Goal: Task Accomplishment & Management: Manage account settings

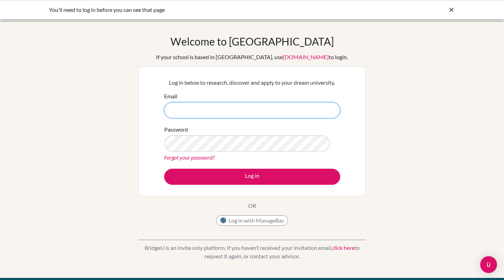
type input "[PERSON_NAME][EMAIL_ADDRESS][PERSON_NAME][DOMAIN_NAME]"
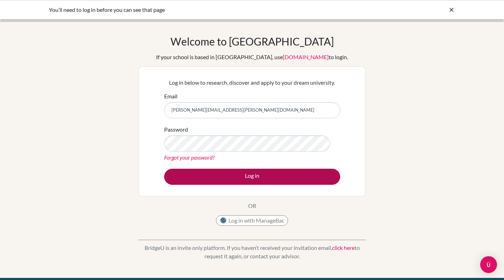
click at [233, 185] on button "Log in" at bounding box center [252, 177] width 176 height 16
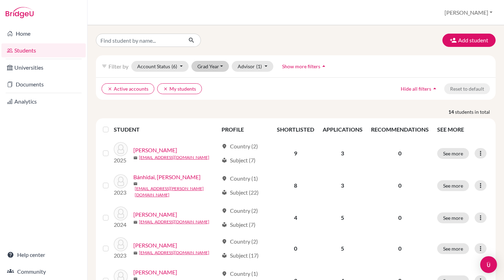
click at [220, 68] on button "Grad Year" at bounding box center [211, 66] width 38 height 11
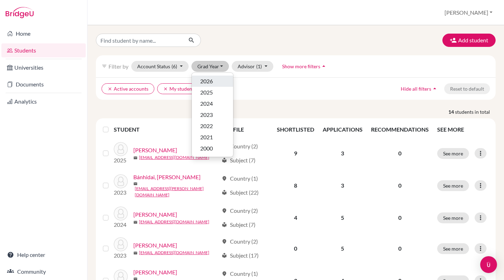
click at [217, 78] on div "2026" at bounding box center [212, 81] width 25 height 8
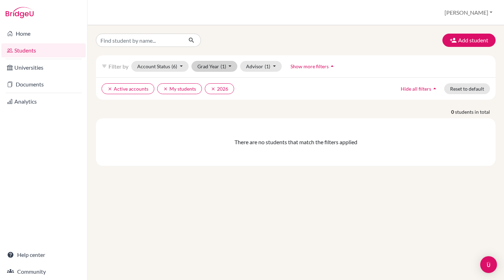
click at [230, 68] on button "Grad Year (1)" at bounding box center [215, 66] width 46 height 11
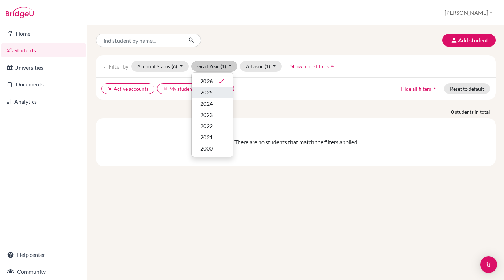
click at [223, 93] on div "2025" at bounding box center [212, 92] width 25 height 8
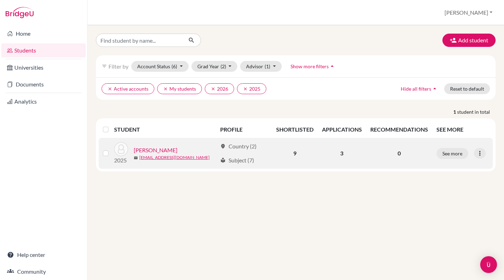
click at [159, 151] on link "[PERSON_NAME]" at bounding box center [156, 150] width 44 height 8
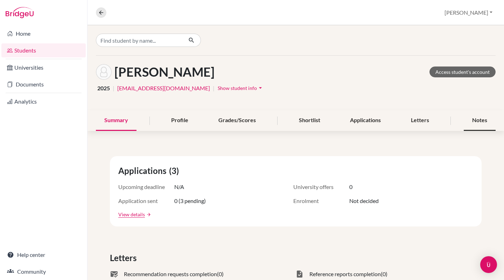
click at [485, 119] on div "Notes" at bounding box center [480, 120] width 32 height 21
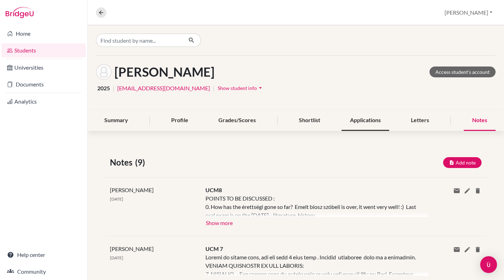
click at [355, 115] on div "Applications" at bounding box center [366, 120] width 48 height 21
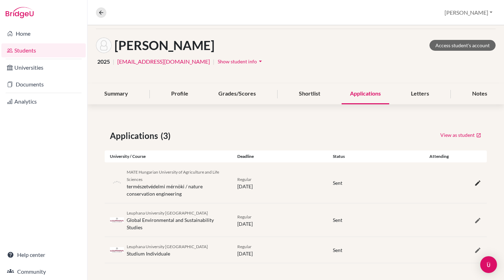
click at [479, 183] on icon "button" at bounding box center [477, 183] width 7 height 7
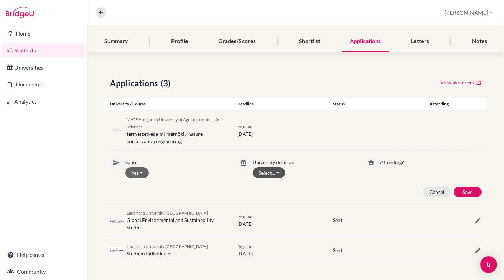
scroll to position [79, 0]
click at [280, 171] on button "Select…" at bounding box center [269, 172] width 33 height 11
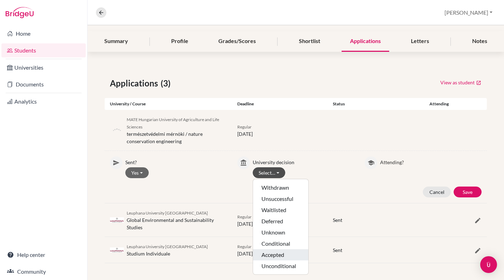
click at [278, 261] on button "Accepted" at bounding box center [280, 266] width 55 height 11
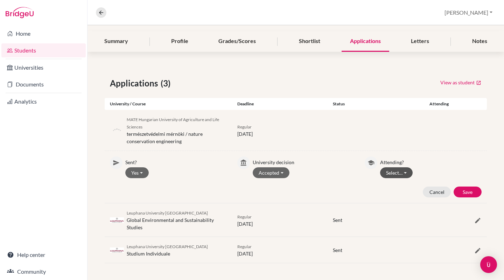
click at [407, 175] on button "Select…" at bounding box center [396, 172] width 33 height 11
click at [402, 193] on button "Attending" at bounding box center [408, 198] width 55 height 11
click at [468, 191] on button "Save" at bounding box center [468, 192] width 28 height 11
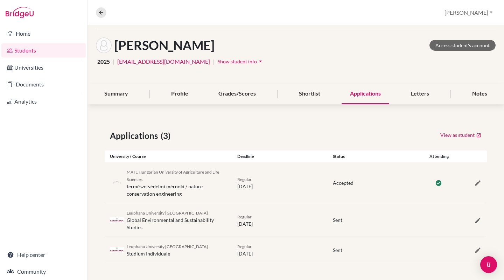
scroll to position [0, 0]
click at [476, 221] on icon "button" at bounding box center [477, 220] width 7 height 7
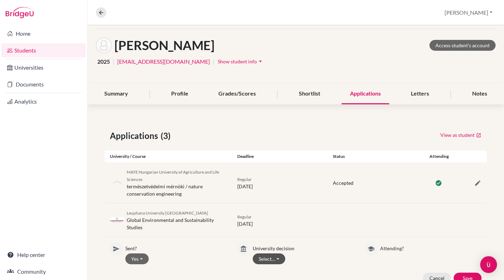
click at [280, 258] on button "Select…" at bounding box center [269, 259] width 33 height 11
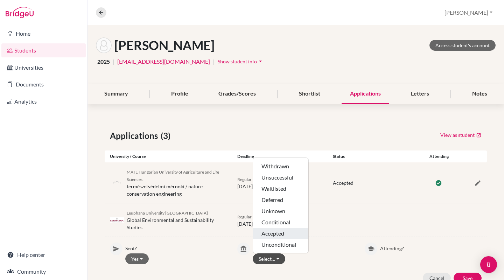
click at [283, 239] on button "Accepted" at bounding box center [280, 244] width 55 height 11
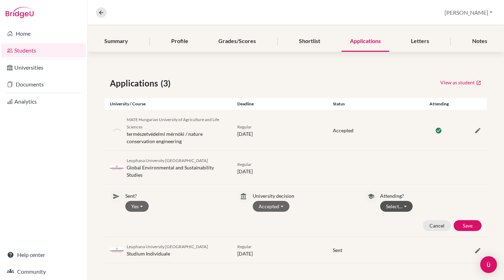
scroll to position [79, 0]
click at [398, 207] on button "Select…" at bounding box center [396, 206] width 33 height 11
click at [395, 231] on button "Not attending" at bounding box center [408, 232] width 55 height 11
click at [467, 223] on button "Save" at bounding box center [468, 225] width 28 height 11
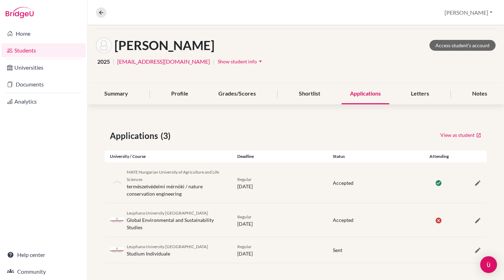
scroll to position [0, 0]
click at [475, 249] on icon "button" at bounding box center [477, 250] width 7 height 7
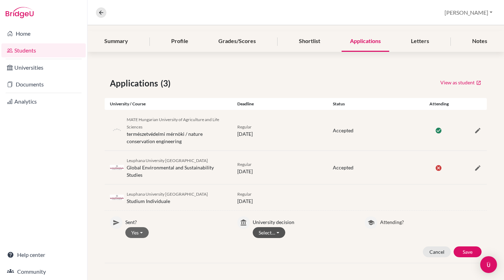
scroll to position [79, 0]
click at [278, 231] on button "Select…" at bounding box center [269, 232] width 33 height 11
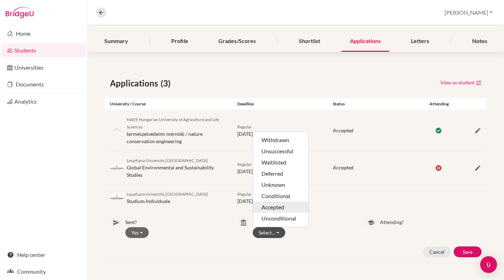
click at [278, 213] on button "Accepted" at bounding box center [280, 218] width 55 height 11
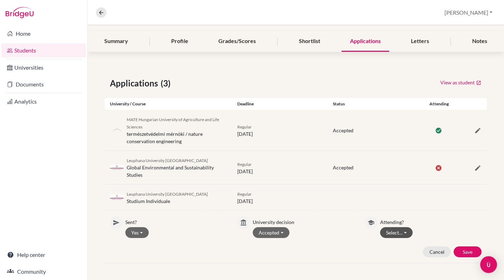
click at [408, 231] on button "Select…" at bounding box center [396, 232] width 33 height 11
click at [405, 261] on button "Not attending" at bounding box center [408, 258] width 55 height 11
click at [472, 252] on button "Save" at bounding box center [468, 251] width 28 height 11
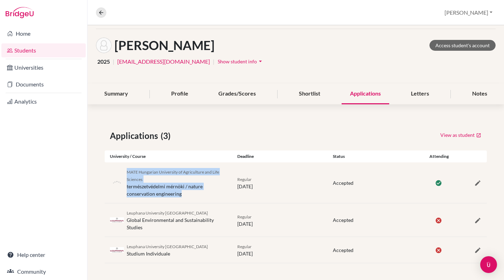
drag, startPoint x: 127, startPoint y: 171, endPoint x: 201, endPoint y: 194, distance: 77.5
click at [201, 194] on div "MATE Hungarian University of Agriculture and Life Sciences természetvédelmi mér…" at bounding box center [177, 182] width 100 height 29
copy div "MATE Hungarian University of Agriculture and Life Sciences természetvédelmi mér…"
click at [234, 168] on div "MATE Hungarian University of Agriculture and Life Sciences természetvédelmi mér…" at bounding box center [296, 182] width 382 height 41
drag, startPoint x: 181, startPoint y: 194, endPoint x: 127, endPoint y: 188, distance: 54.9
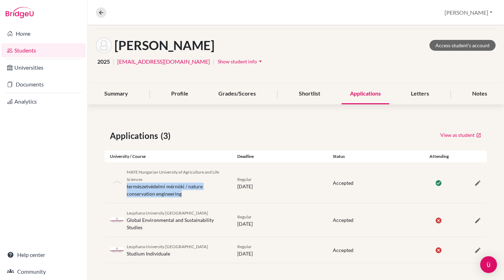
click at [127, 188] on div "MATE Hungarian University of Agriculture and Life Sciences természetvédelmi mér…" at bounding box center [177, 182] width 100 height 29
copy div "természetvédelmi mérnöki / nature conservation engineering"
click at [181, 200] on div "MATE Hungarian University of Agriculture and Life Sciences természetvédelmi mér…" at bounding box center [296, 182] width 382 height 41
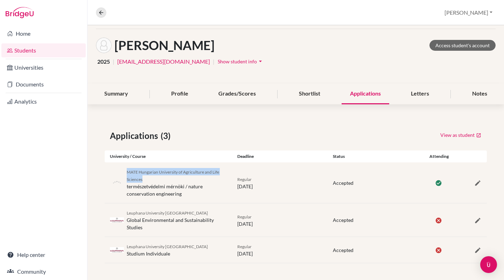
drag, startPoint x: 146, startPoint y: 178, endPoint x: 124, endPoint y: 171, distance: 23.4
click at [124, 171] on div "MATE Hungarian University of Agriculture and Life Sciences természetvédelmi mér…" at bounding box center [168, 182] width 127 height 29
copy span "MATE Hungarian University of Agriculture and Life Sciences"
